Goal: Information Seeking & Learning: Learn about a topic

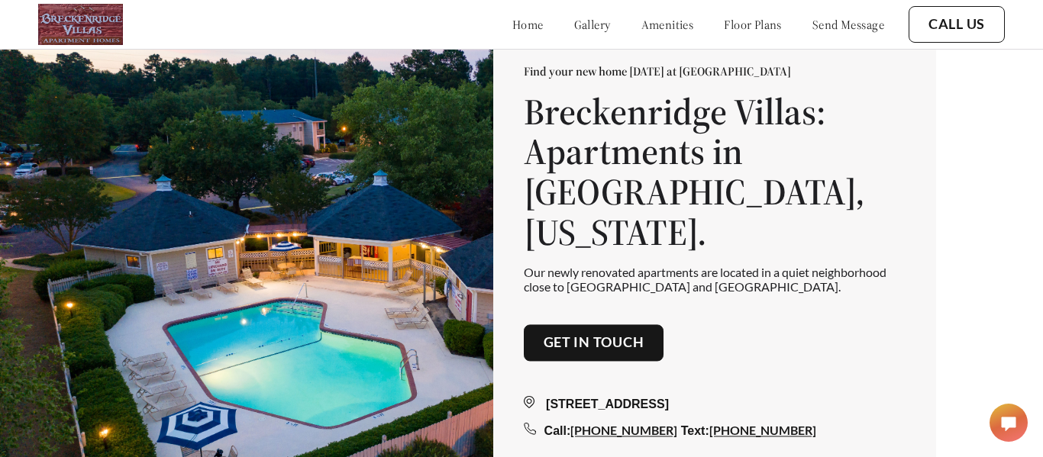
click at [746, 21] on link "floor plans" at bounding box center [753, 24] width 58 height 15
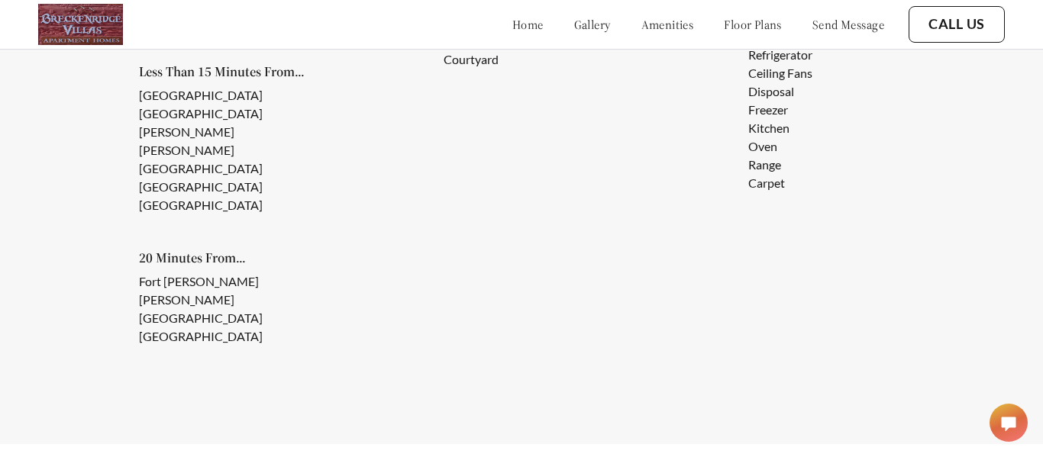
scroll to position [1427, 0]
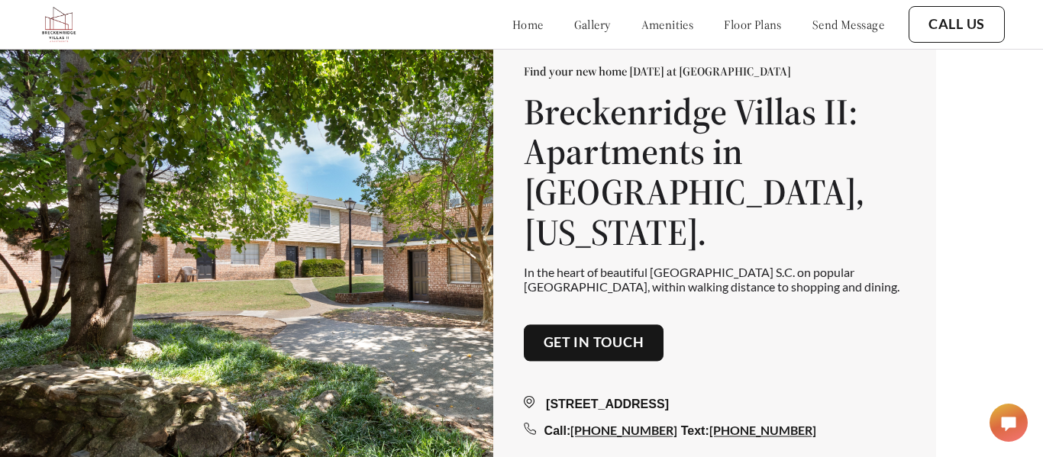
click at [745, 20] on link "floor plans" at bounding box center [753, 24] width 58 height 15
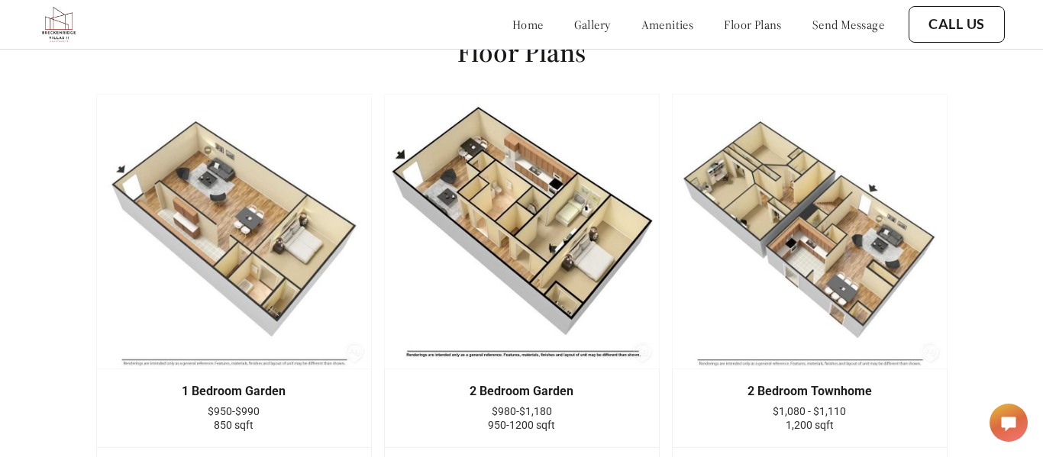
scroll to position [1843, 0]
